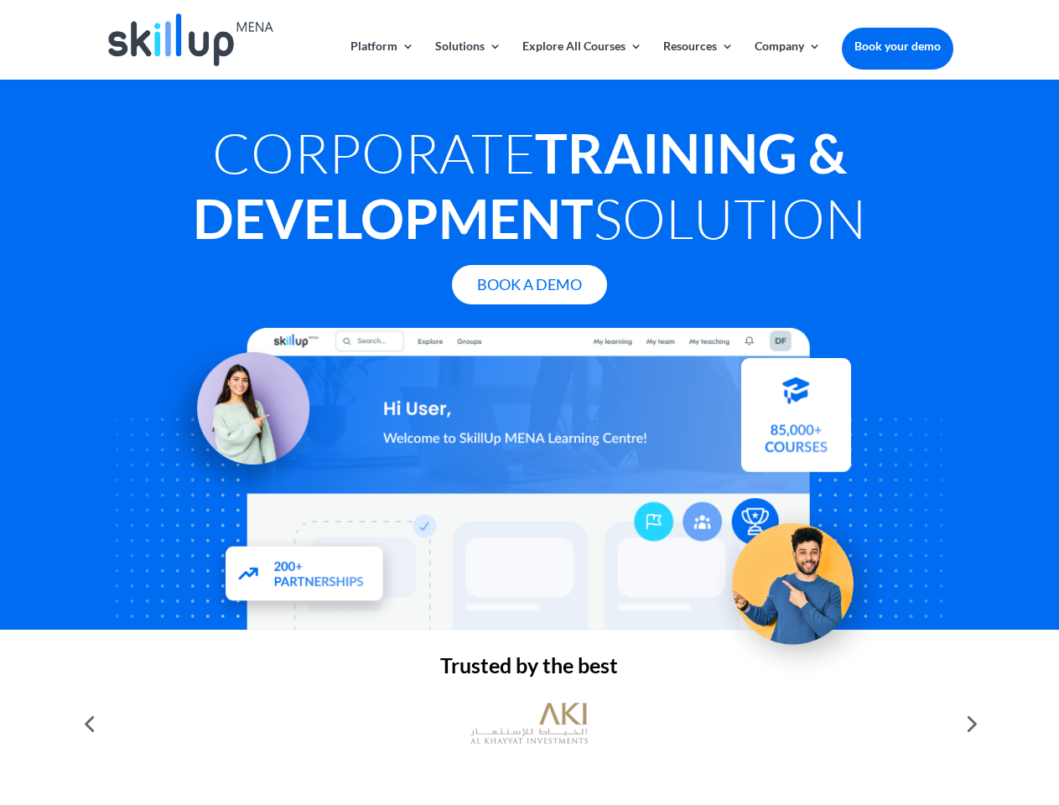
click at [529, 403] on div at bounding box center [529, 479] width 847 height 302
click at [467, 60] on link "Solutions" at bounding box center [468, 59] width 66 height 39
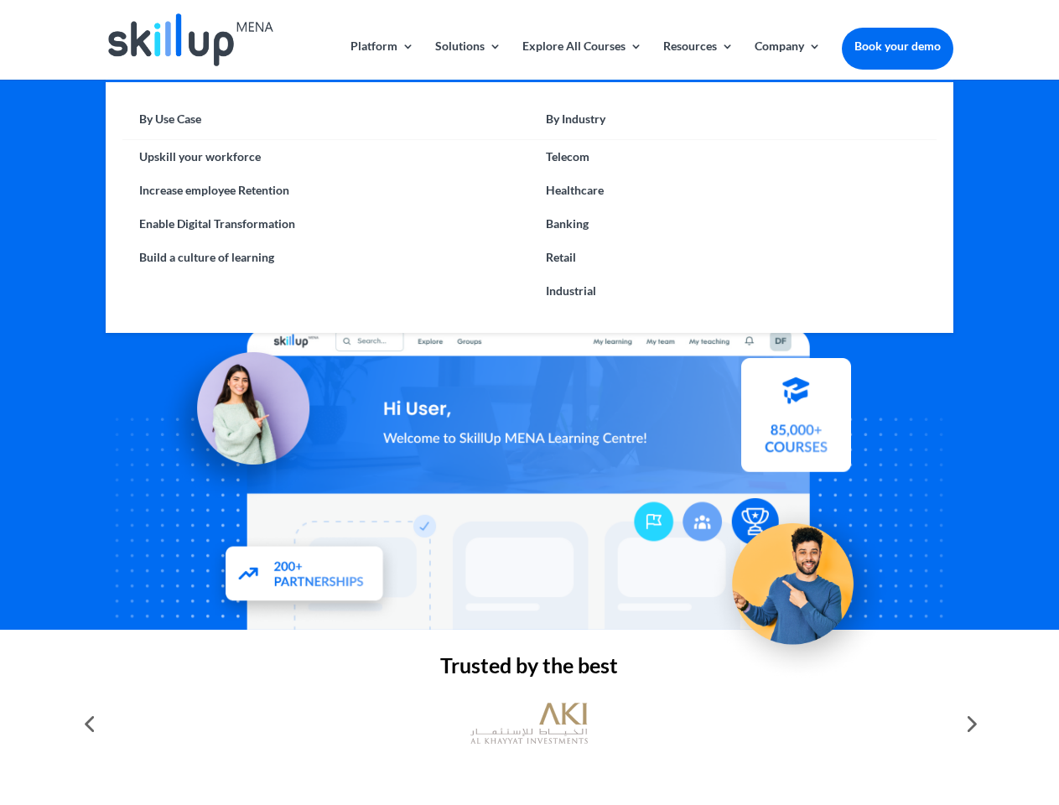
click at [581, 60] on link "Explore All Courses" at bounding box center [582, 59] width 120 height 39
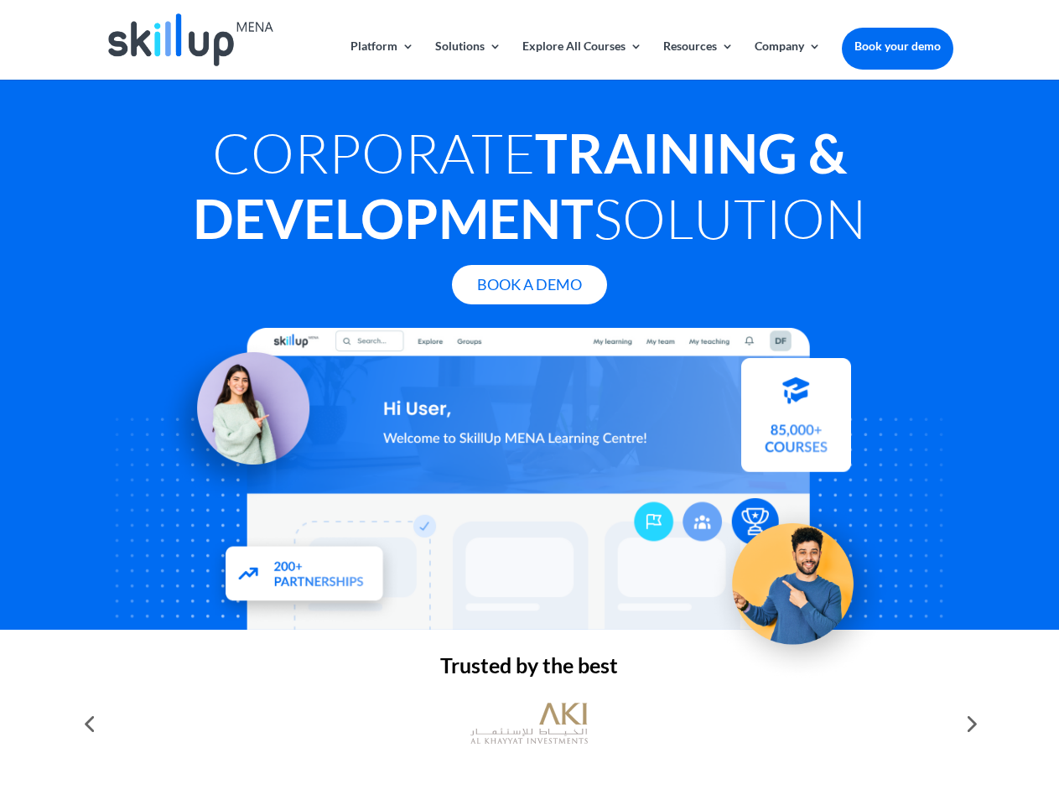
click at [697, 60] on link "Resources" at bounding box center [698, 59] width 70 height 39
click at [787, 60] on link "Company" at bounding box center [788, 59] width 66 height 39
click at [529, 724] on img at bounding box center [528, 723] width 117 height 59
